Goal: Use online tool/utility: Utilize a website feature to perform a specific function

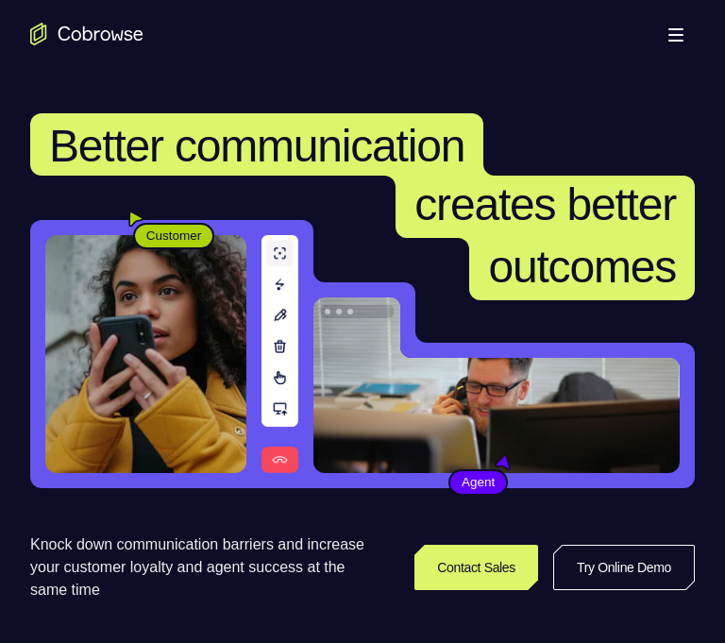
click at [674, 18] on button "Open main menu" at bounding box center [676, 34] width 38 height 38
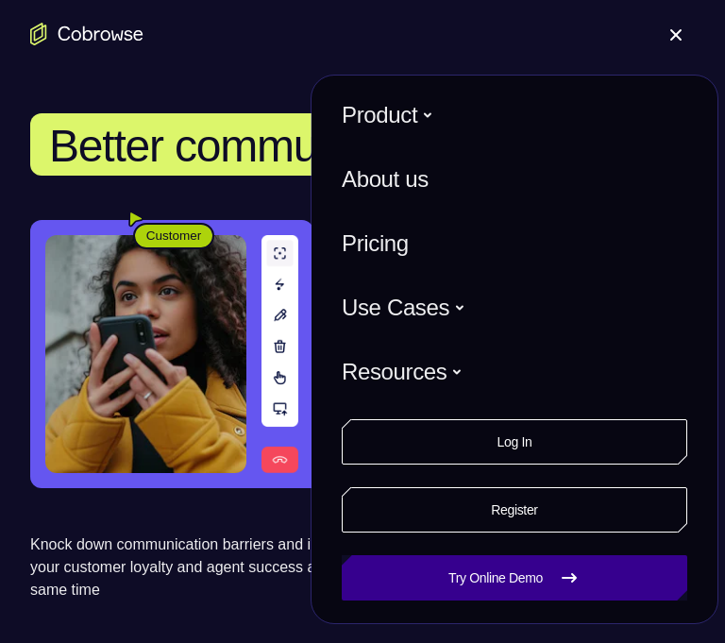
click at [625, 570] on link "Try Online Demo" at bounding box center [514, 577] width 345 height 45
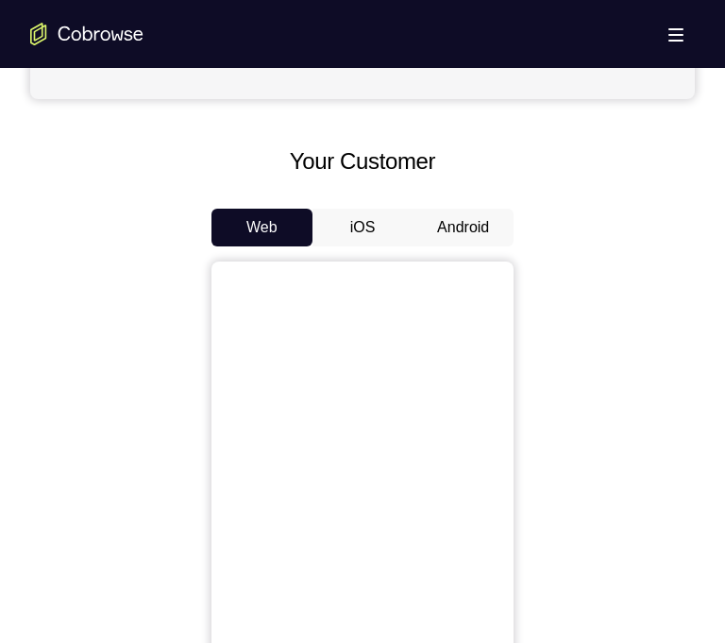
scroll to position [793, 0]
click at [446, 228] on button "Android" at bounding box center [462, 229] width 101 height 38
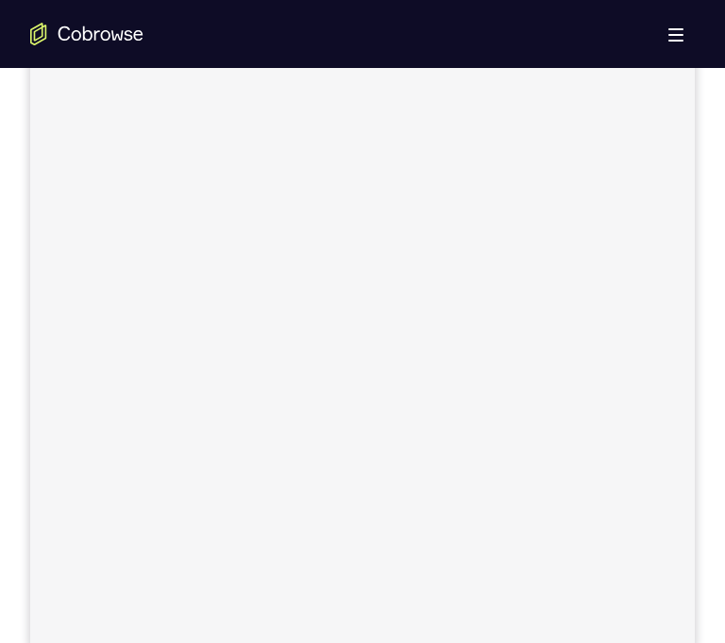
scroll to position [0, 0]
